Goal: Task Accomplishment & Management: Use online tool/utility

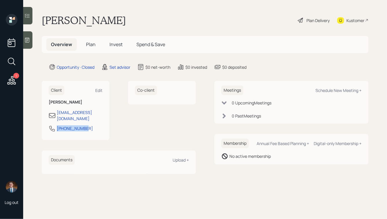
drag, startPoint x: 90, startPoint y: 125, endPoint x: 36, endPoint y: 122, distance: 53.9
click at [36, 122] on main "Mark Bradley Plan Delivery Kustomer Overview Plan Invest Spend & Save Opportuni…" at bounding box center [205, 109] width 364 height 219
copy div "605-695-0599"
click at [335, 88] on div "Schedule New Meeting +" at bounding box center [338, 90] width 46 height 6
select select "round-robin"
